Goal: Entertainment & Leisure: Consume media (video, audio)

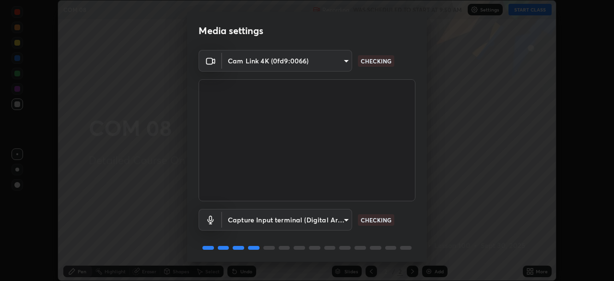
scroll to position [34, 0]
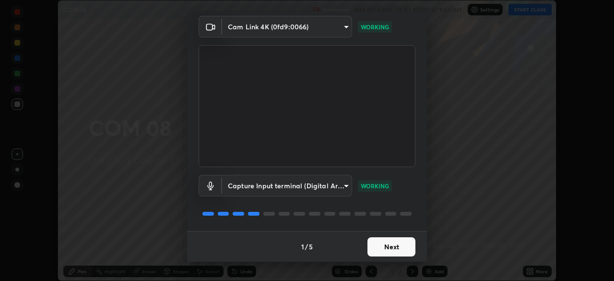
click at [394, 248] on button "Next" at bounding box center [392, 246] width 48 height 19
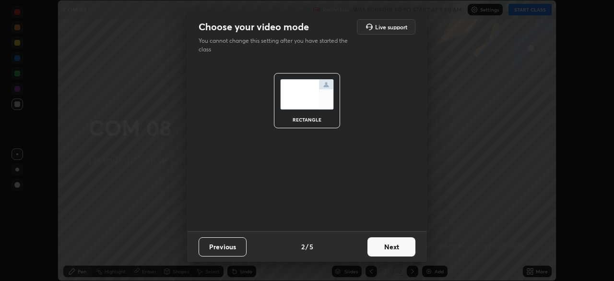
scroll to position [0, 0]
click at [397, 248] on button "Next" at bounding box center [392, 246] width 48 height 19
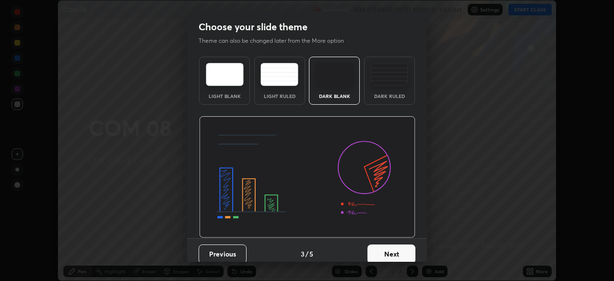
click at [398, 248] on button "Next" at bounding box center [392, 253] width 48 height 19
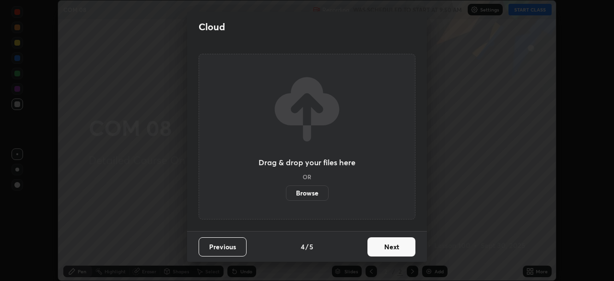
click at [399, 252] on button "Next" at bounding box center [392, 246] width 48 height 19
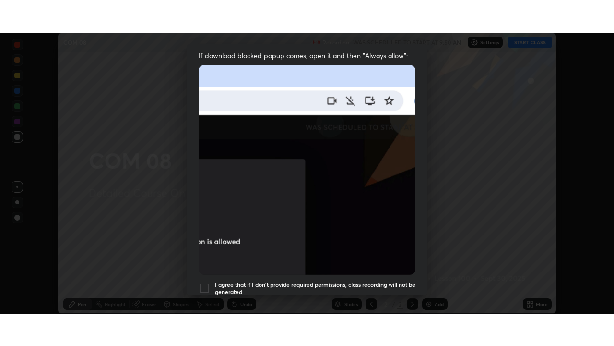
scroll to position [230, 0]
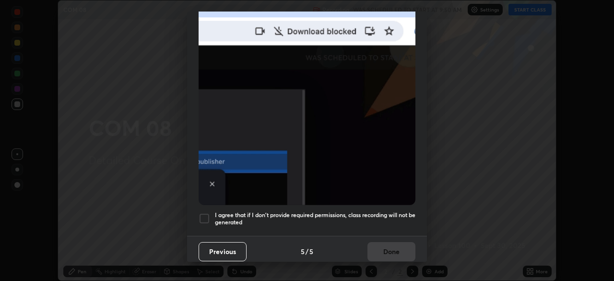
click at [396, 211] on h5 "I agree that if I don't provide required permissions, class recording will not …" at bounding box center [315, 218] width 201 height 15
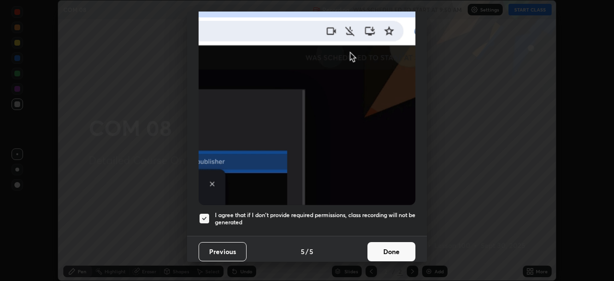
click at [399, 246] on button "Done" at bounding box center [392, 251] width 48 height 19
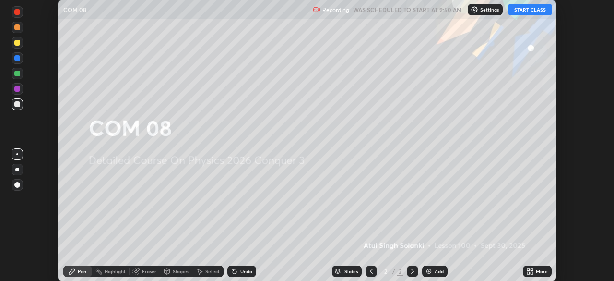
click at [536, 272] on div "More" at bounding box center [537, 271] width 29 height 12
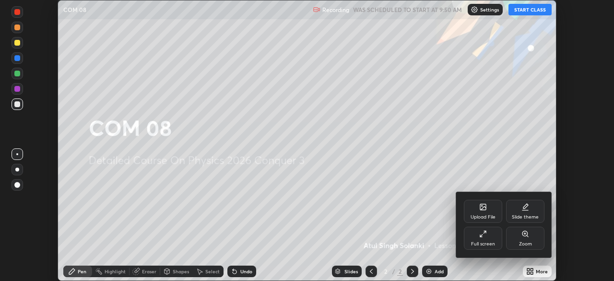
click at [488, 238] on div "Full screen" at bounding box center [483, 238] width 38 height 23
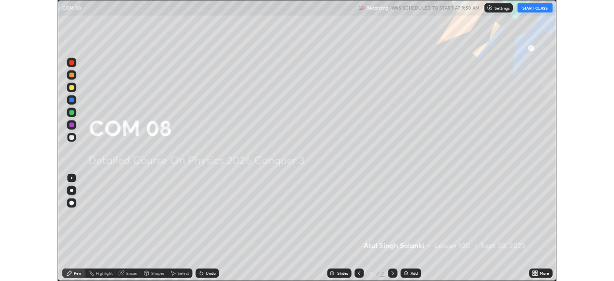
scroll to position [346, 614]
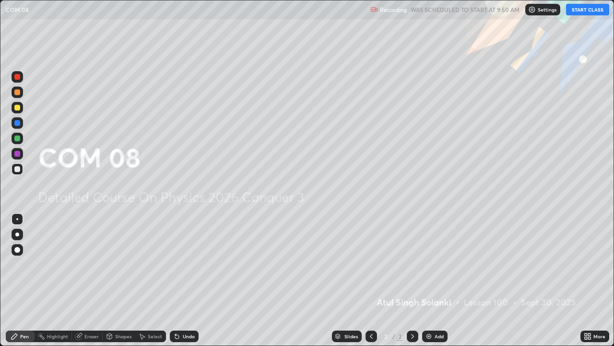
click at [576, 10] on button "START CLASS" at bounding box center [587, 10] width 43 height 12
click at [432, 280] on div "Add" at bounding box center [434, 336] width 25 height 12
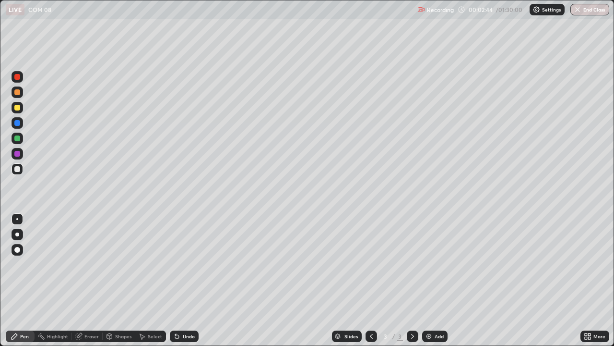
click at [20, 249] on div at bounding box center [17, 250] width 6 height 6
click at [91, 280] on div "Eraser" at bounding box center [91, 336] width 14 height 5
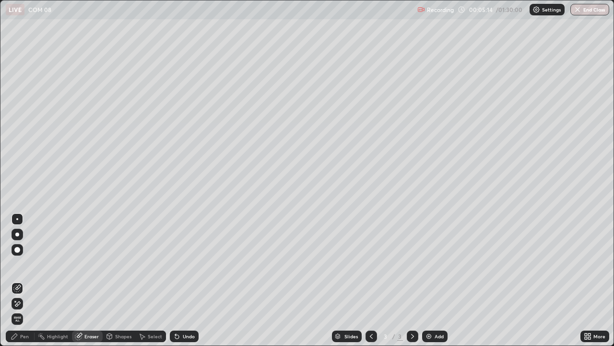
click at [27, 280] on div "Pen" at bounding box center [24, 336] width 9 height 5
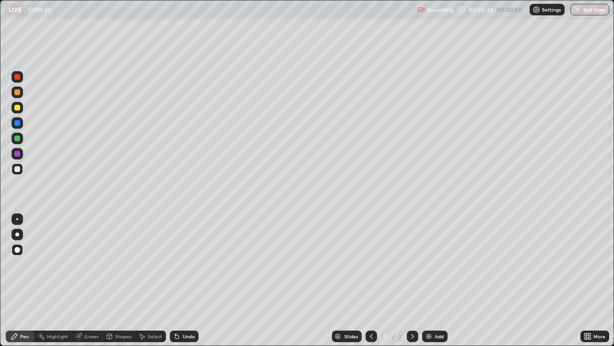
click at [181, 280] on div "Undo" at bounding box center [184, 336] width 29 height 12
click at [183, 280] on div "Undo" at bounding box center [189, 336] width 12 height 5
click at [18, 140] on div at bounding box center [17, 138] width 6 height 6
click at [18, 78] on div at bounding box center [17, 77] width 6 height 6
click at [433, 280] on div "Add" at bounding box center [434, 336] width 25 height 12
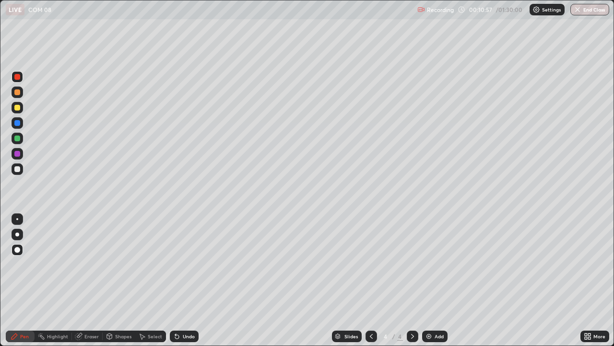
click at [19, 168] on div at bounding box center [17, 169] width 6 height 6
click at [23, 139] on div at bounding box center [18, 138] width 12 height 12
click at [21, 81] on div at bounding box center [18, 77] width 12 height 12
click at [433, 280] on div "Add" at bounding box center [434, 336] width 25 height 12
click at [19, 168] on div at bounding box center [17, 169] width 6 height 6
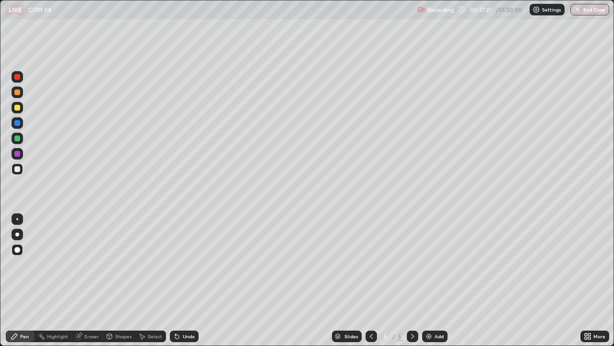
click at [22, 156] on div at bounding box center [18, 154] width 12 height 12
click at [17, 168] on div at bounding box center [17, 169] width 6 height 6
click at [437, 280] on div "Add" at bounding box center [434, 336] width 25 height 12
click at [18, 108] on div at bounding box center [17, 108] width 6 height 6
click at [437, 280] on div "Add" at bounding box center [439, 336] width 9 height 5
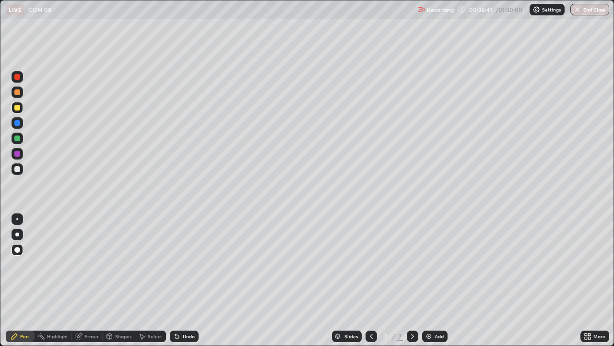
click at [22, 168] on div at bounding box center [18, 169] width 12 height 12
click at [20, 109] on div at bounding box center [18, 108] width 12 height 12
click at [192, 280] on div "Undo" at bounding box center [189, 336] width 12 height 5
click at [186, 280] on div "Undo" at bounding box center [184, 336] width 29 height 12
click at [18, 170] on div at bounding box center [17, 169] width 6 height 6
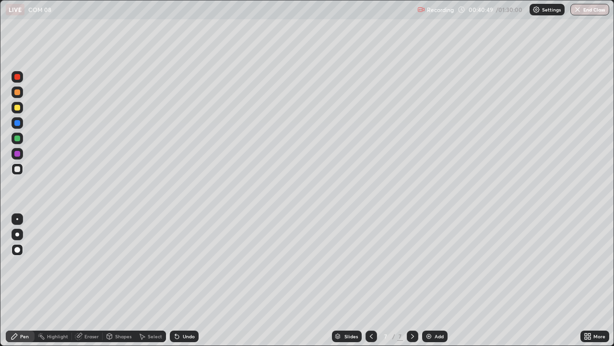
click at [21, 108] on div at bounding box center [18, 108] width 12 height 12
click at [21, 169] on div at bounding box center [18, 169] width 12 height 12
click at [186, 280] on div "Undo" at bounding box center [184, 336] width 29 height 12
click at [187, 280] on div "Undo" at bounding box center [189, 336] width 12 height 5
click at [183, 280] on div "Undo" at bounding box center [189, 336] width 12 height 5
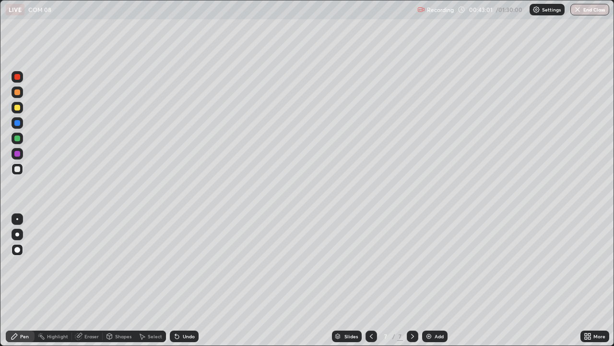
click at [183, 280] on div "Undo" at bounding box center [189, 336] width 12 height 5
click at [186, 280] on div "Undo" at bounding box center [184, 336] width 29 height 12
click at [114, 280] on div "Shapes" at bounding box center [119, 336] width 33 height 12
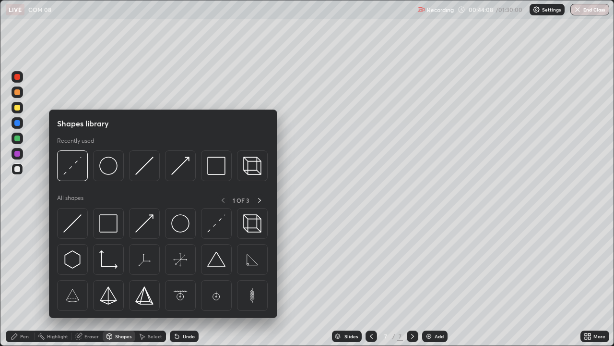
click at [90, 280] on div "Eraser" at bounding box center [87, 336] width 31 height 12
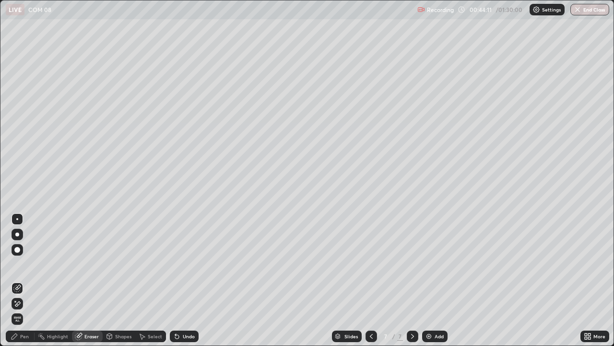
click at [24, 280] on div "Pen" at bounding box center [24, 336] width 9 height 5
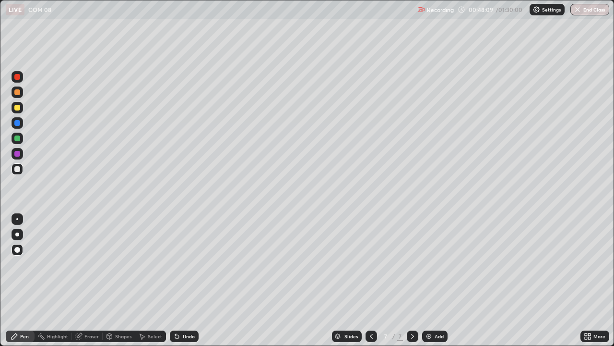
click at [432, 280] on div "Add" at bounding box center [434, 336] width 25 height 12
click at [152, 280] on div "Select" at bounding box center [155, 336] width 14 height 5
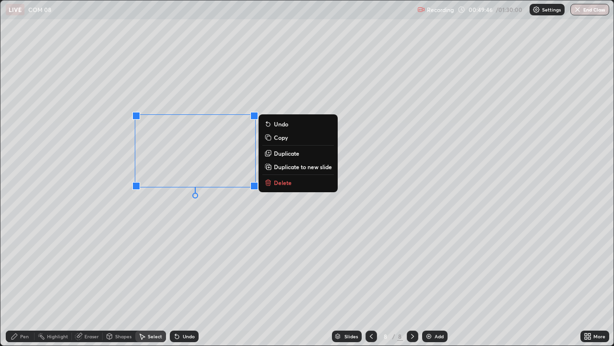
click at [272, 183] on icon at bounding box center [268, 183] width 8 height 8
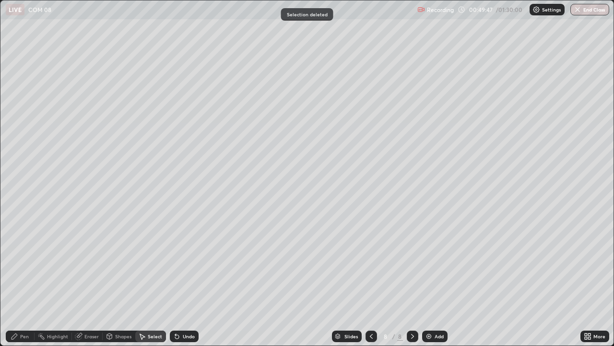
click at [21, 280] on div "Pen" at bounding box center [20, 336] width 29 height 12
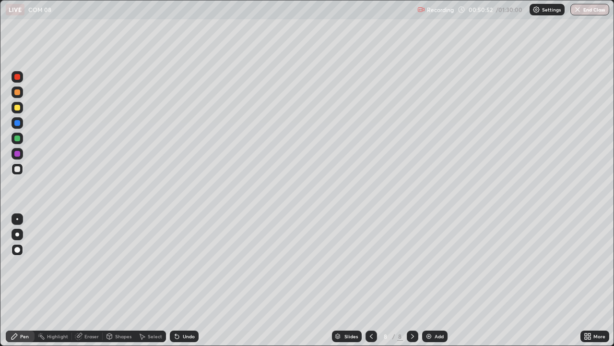
click at [19, 138] on div at bounding box center [17, 138] width 6 height 6
click at [19, 168] on div at bounding box center [17, 169] width 6 height 6
click at [18, 78] on div at bounding box center [17, 77] width 6 height 6
click at [22, 170] on div at bounding box center [18, 169] width 12 height 12
click at [18, 142] on div at bounding box center [18, 138] width 12 height 12
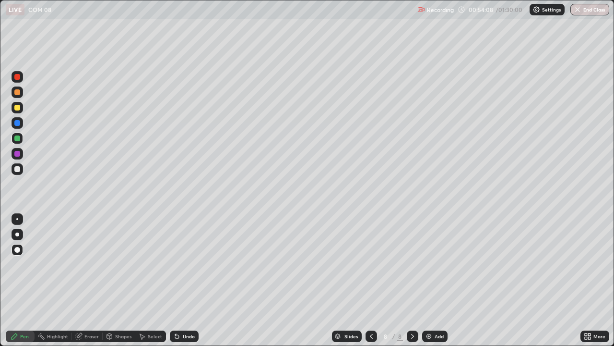
click at [17, 77] on div at bounding box center [17, 77] width 6 height 6
click at [185, 280] on div "Undo" at bounding box center [189, 336] width 12 height 5
click at [186, 280] on div "Undo" at bounding box center [189, 336] width 12 height 5
click at [184, 280] on div "Undo" at bounding box center [189, 336] width 12 height 5
click at [431, 280] on img at bounding box center [429, 336] width 8 height 8
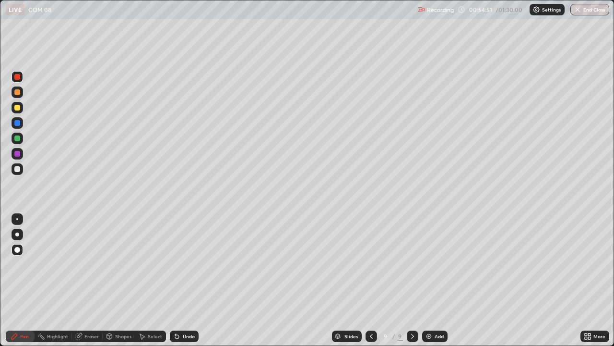
click at [17, 169] on div at bounding box center [17, 169] width 6 height 6
click at [23, 137] on div at bounding box center [18, 138] width 12 height 12
click at [20, 82] on div at bounding box center [18, 77] width 12 height 12
click at [19, 167] on div at bounding box center [17, 169] width 6 height 6
click at [17, 137] on div at bounding box center [17, 138] width 6 height 6
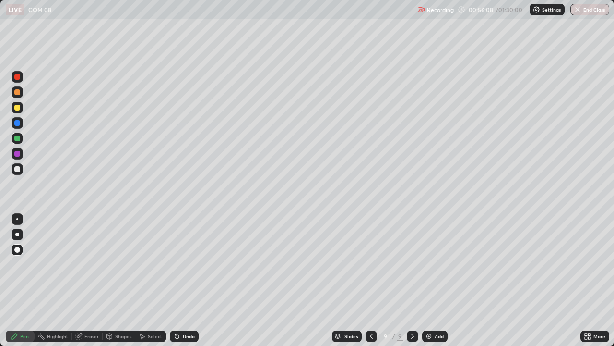
click at [20, 78] on div at bounding box center [17, 77] width 6 height 6
click at [369, 280] on icon at bounding box center [372, 336] width 8 height 8
click at [15, 169] on div at bounding box center [17, 169] width 6 height 6
click at [436, 280] on div "Add" at bounding box center [439, 336] width 9 height 5
click at [186, 280] on div "Undo" at bounding box center [189, 336] width 12 height 5
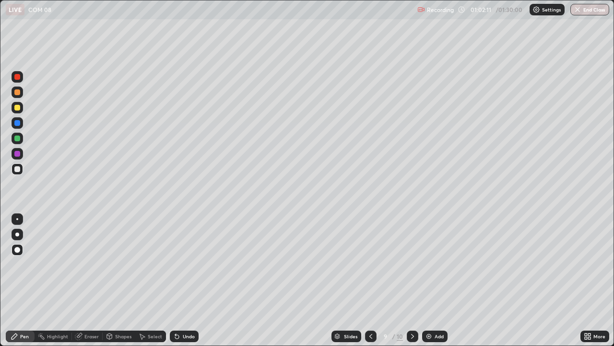
click at [187, 280] on div "Undo" at bounding box center [189, 336] width 12 height 5
click at [189, 280] on div "Undo" at bounding box center [189, 336] width 12 height 5
click at [23, 152] on div at bounding box center [18, 154] width 12 height 12
click at [21, 138] on div at bounding box center [18, 138] width 12 height 12
click at [17, 171] on div at bounding box center [17, 169] width 6 height 6
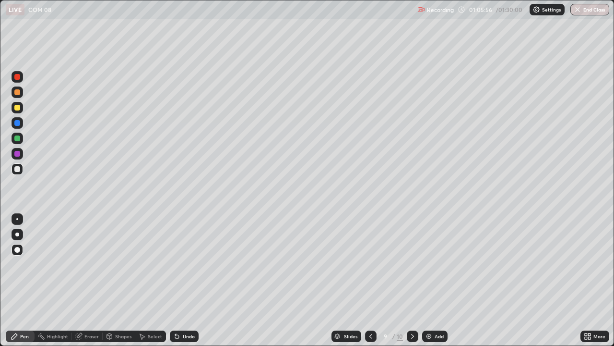
click at [22, 138] on div at bounding box center [18, 138] width 12 height 12
click at [432, 280] on div "Add" at bounding box center [434, 336] width 25 height 12
click at [20, 169] on div at bounding box center [17, 169] width 6 height 6
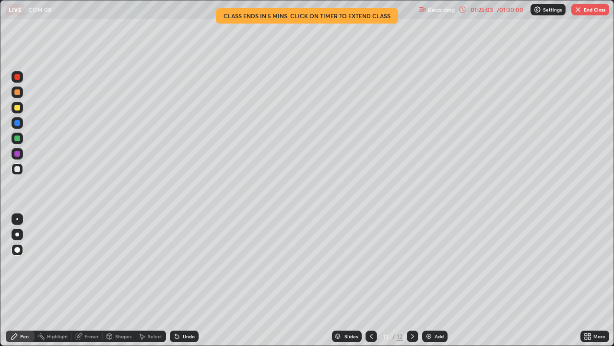
click at [19, 140] on div at bounding box center [17, 138] width 6 height 6
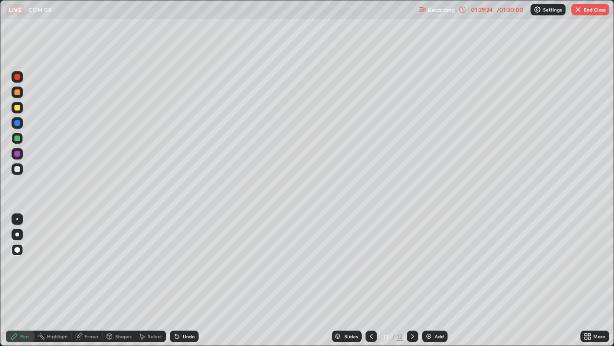
click at [18, 79] on div at bounding box center [17, 77] width 6 height 6
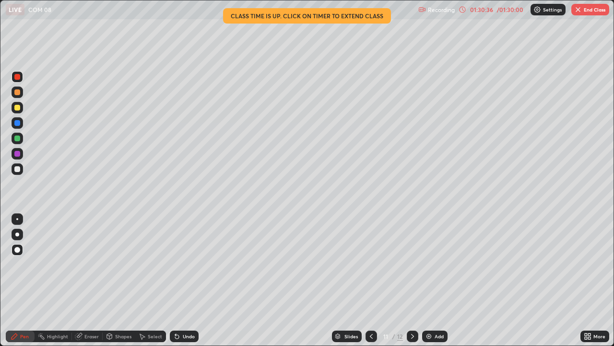
click at [586, 280] on div "More" at bounding box center [595, 336] width 29 height 12
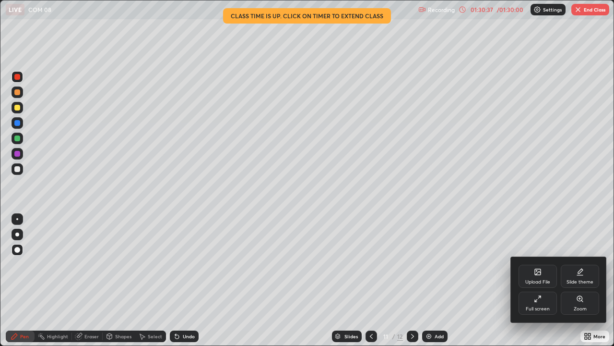
click at [573, 280] on div at bounding box center [307, 173] width 614 height 346
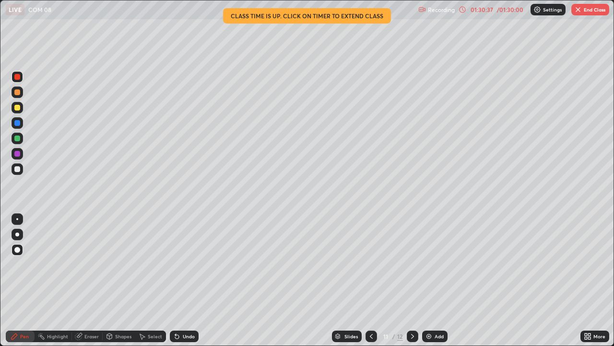
click at [574, 280] on div "Slides 11 / 12 Add" at bounding box center [390, 335] width 382 height 19
click at [593, 280] on div "More" at bounding box center [595, 335] width 29 height 19
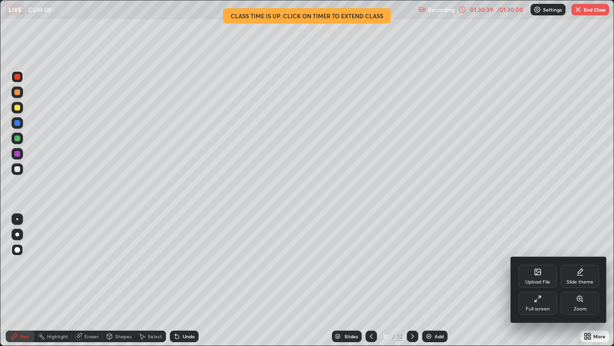
click at [567, 280] on div at bounding box center [307, 173] width 614 height 346
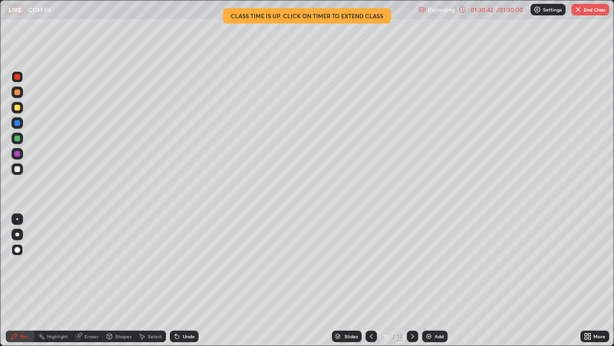
click at [567, 280] on div "Slides 11 / 12 Add" at bounding box center [390, 335] width 382 height 19
click at [21, 169] on div at bounding box center [18, 169] width 12 height 12
click at [585, 12] on button "End Class" at bounding box center [591, 10] width 38 height 12
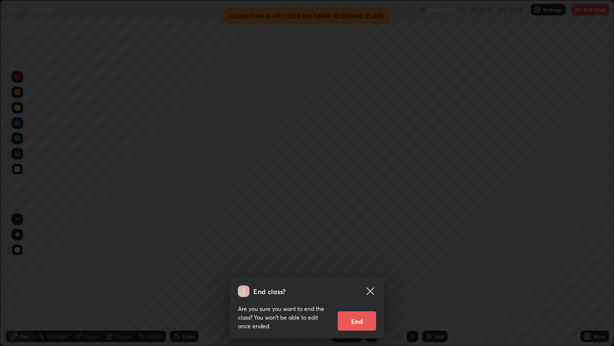
click at [358, 280] on button "End" at bounding box center [357, 320] width 38 height 19
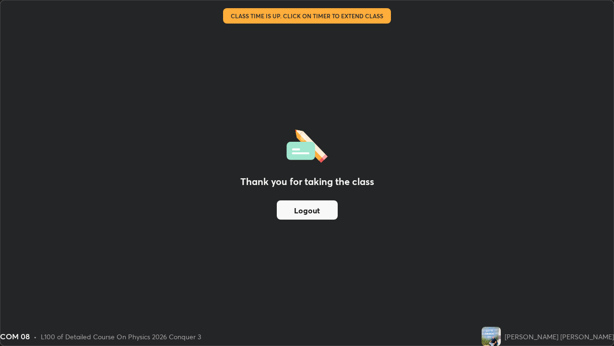
click at [314, 212] on button "Logout" at bounding box center [307, 209] width 61 height 19
click at [317, 208] on button "Logout" at bounding box center [307, 209] width 61 height 19
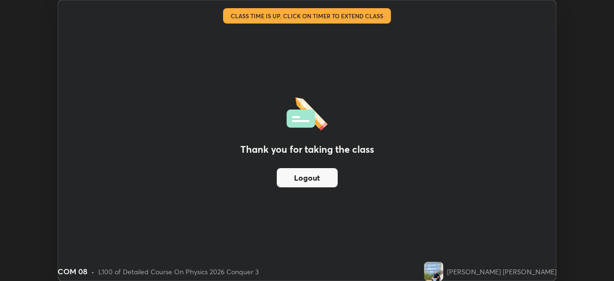
scroll to position [47718, 47384]
